Goal: Transaction & Acquisition: Obtain resource

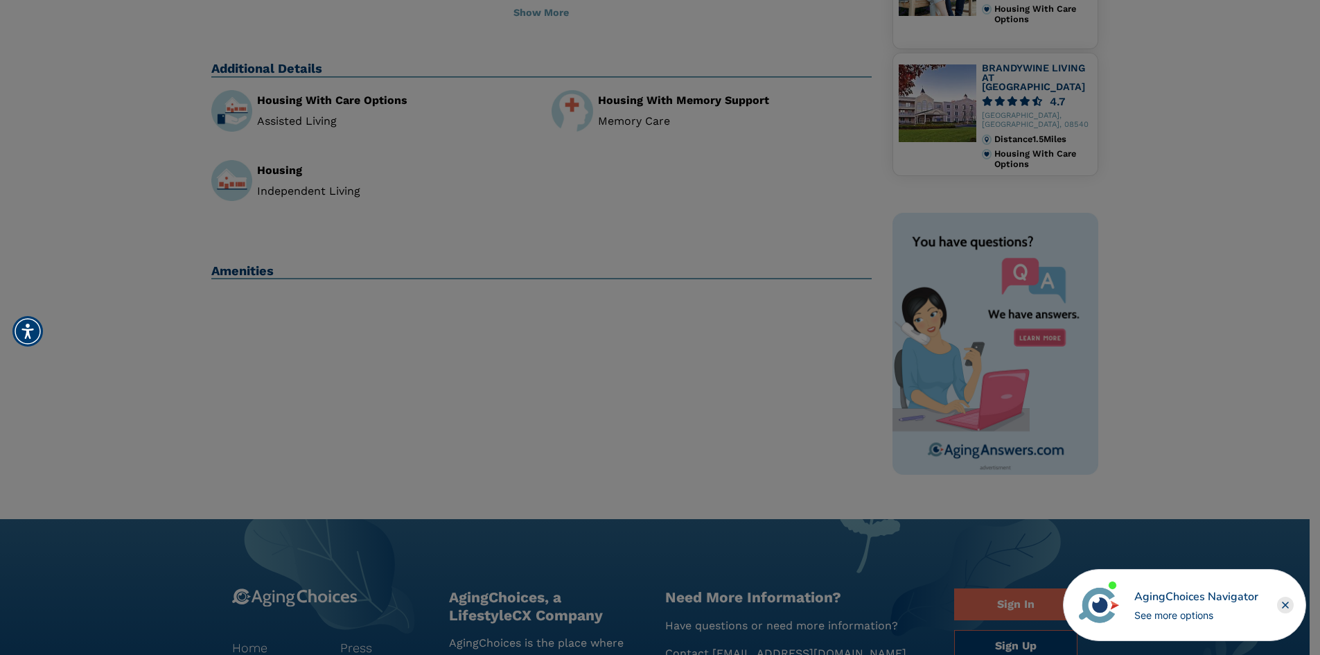
scroll to position [208, 0]
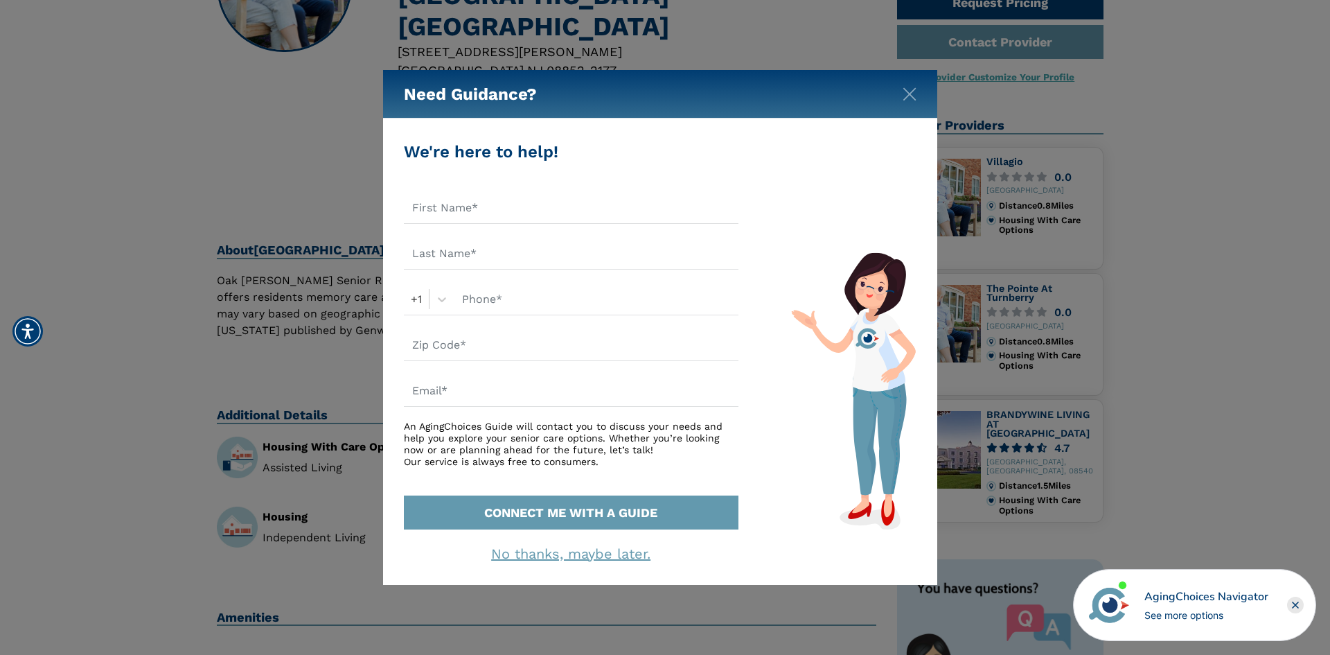
click at [276, 108] on div "Need Guidance? We're here to help! +1 An AgingChoices Guide will contact you to…" at bounding box center [665, 327] width 1330 height 655
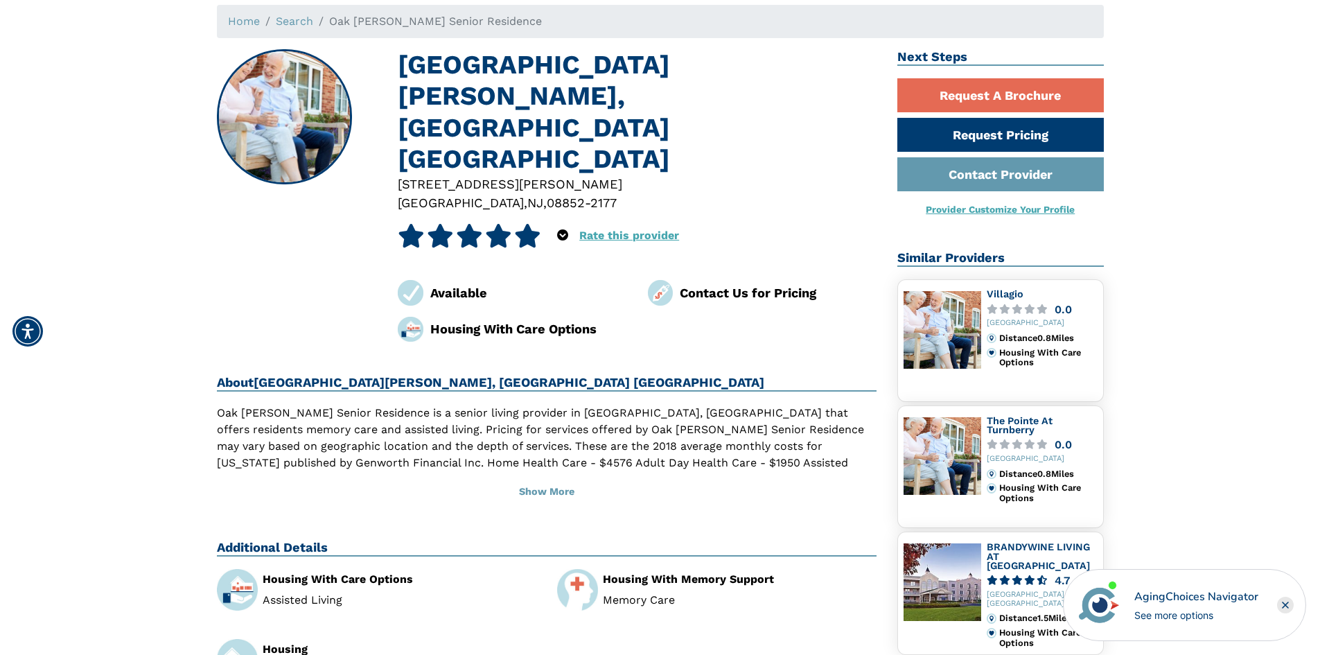
scroll to position [0, 0]
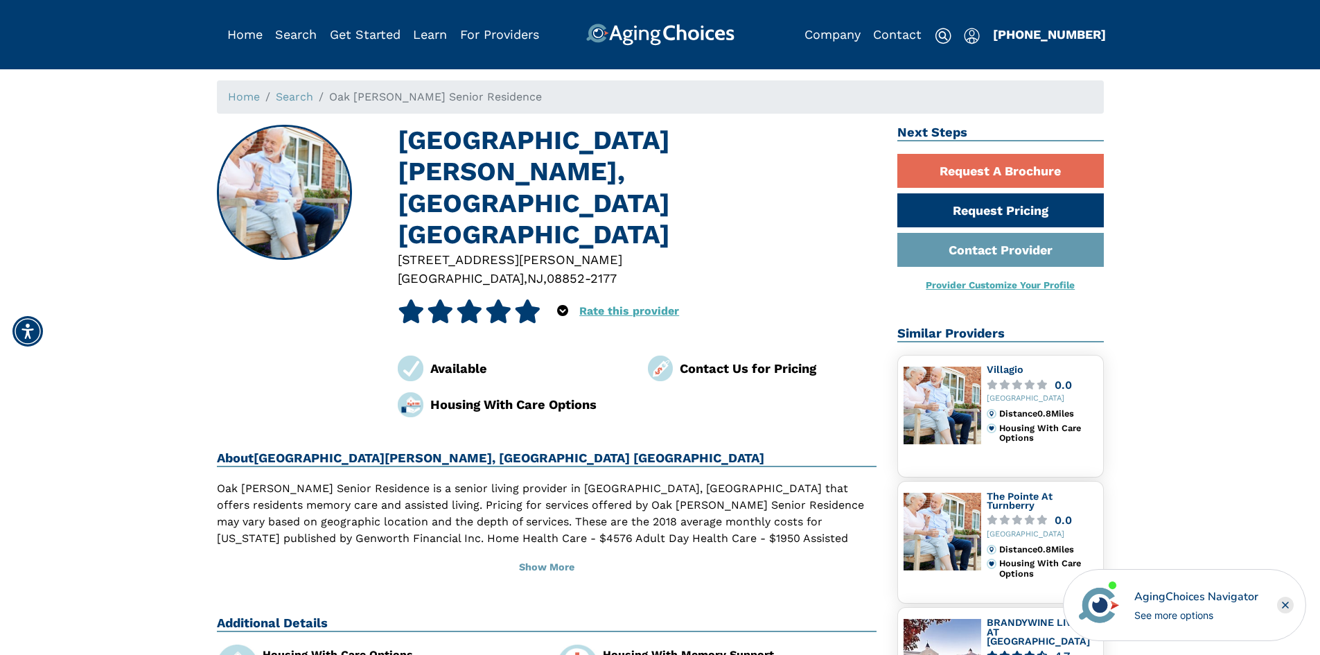
click at [662, 355] on img at bounding box center [661, 368] width 26 height 26
click at [738, 359] on div "Contact Us for Pricing" at bounding box center [778, 368] width 197 height 19
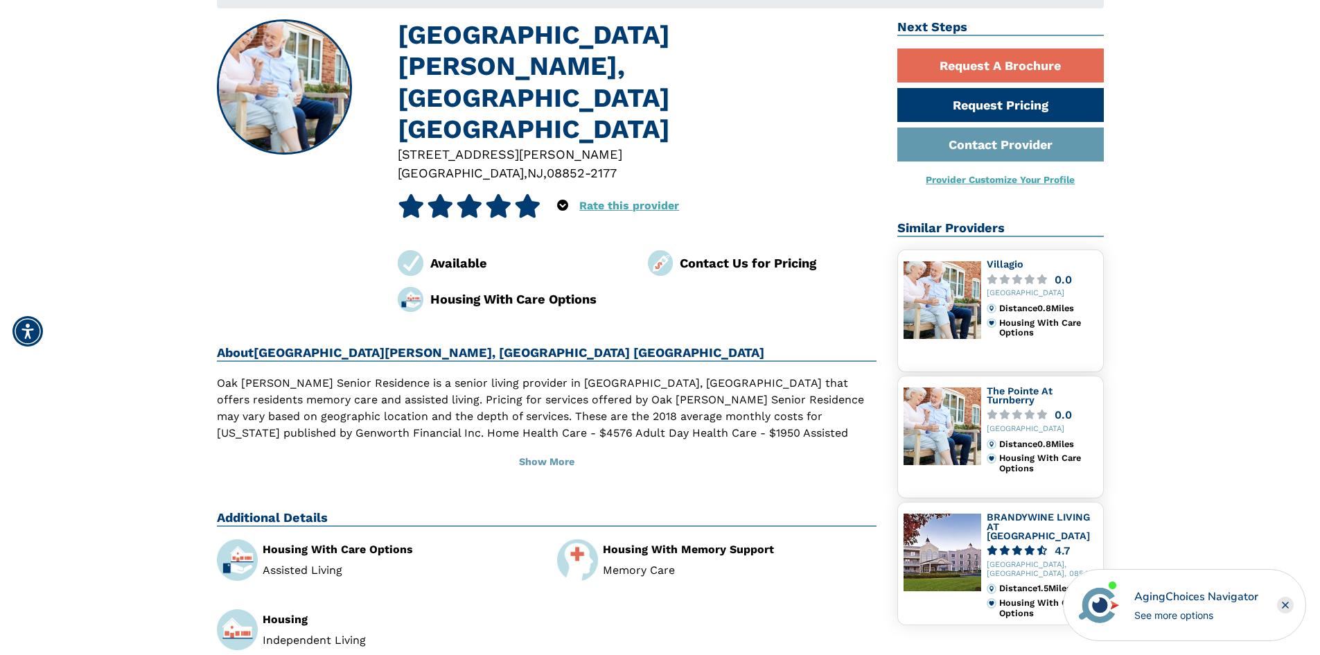
scroll to position [69, 0]
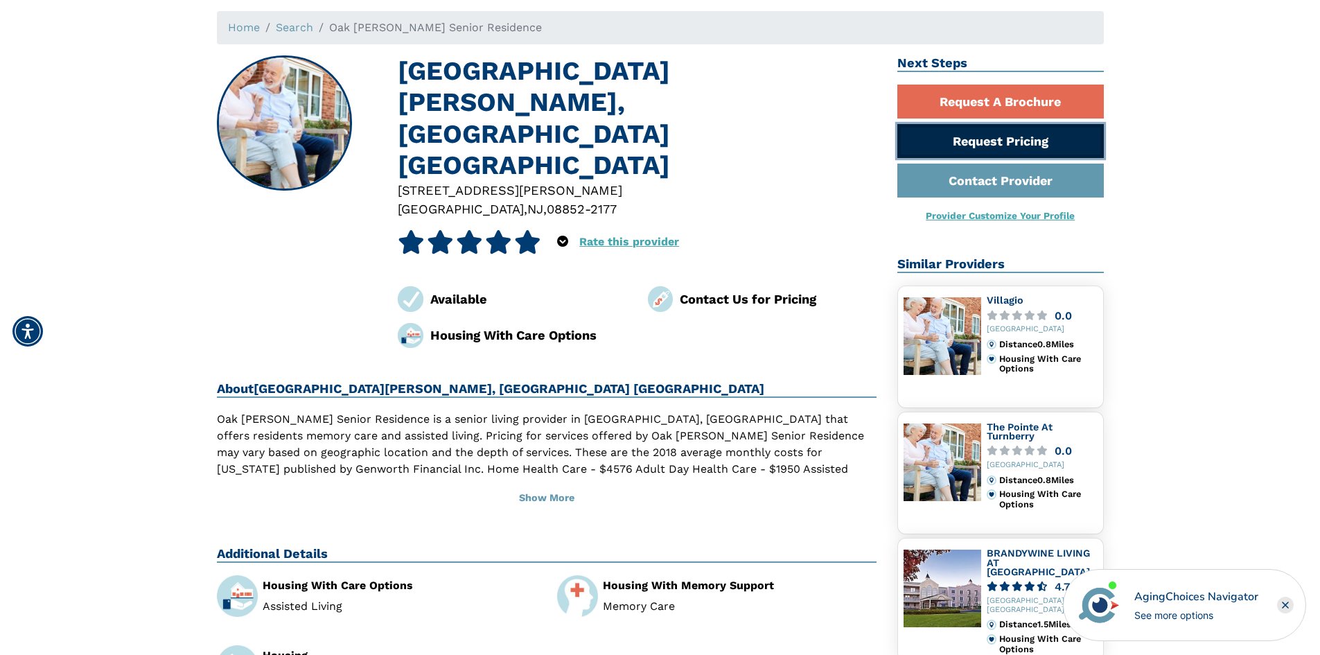
click at [1021, 145] on link "Request Pricing" at bounding box center [1000, 141] width 206 height 34
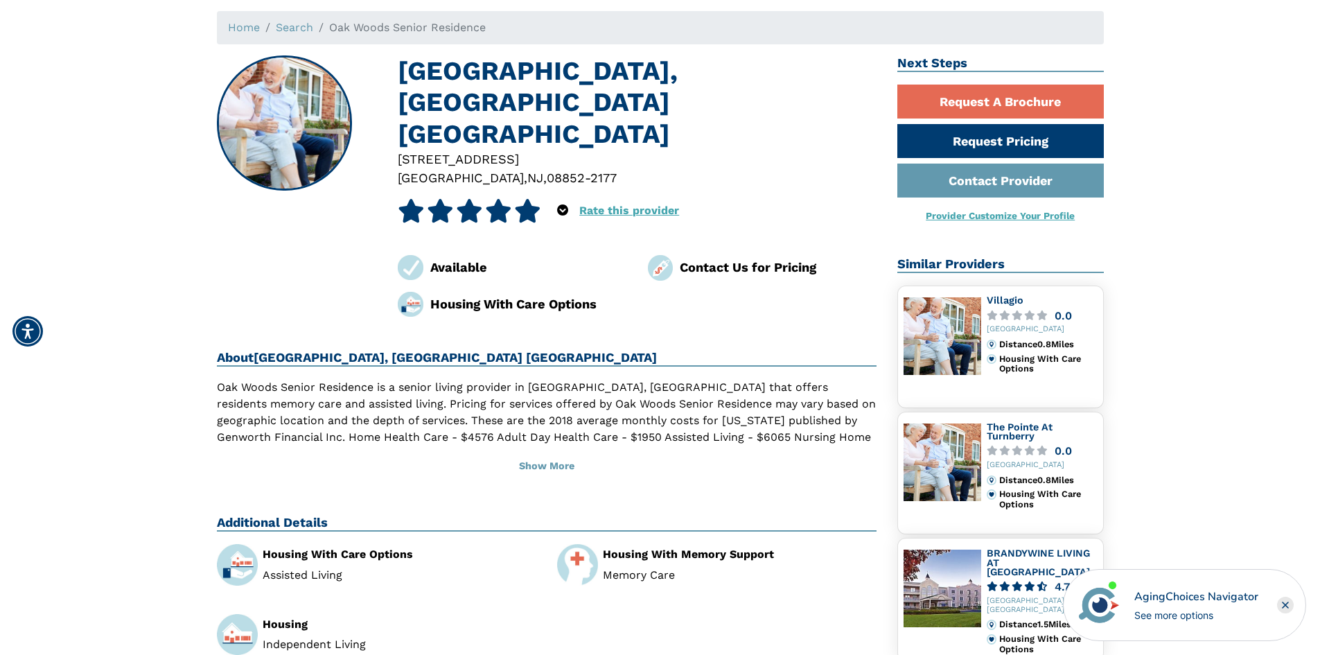
click at [405, 255] on img at bounding box center [411, 268] width 26 height 26
click at [457, 258] on div "Available" at bounding box center [528, 267] width 197 height 19
